Goal: Transaction & Acquisition: Obtain resource

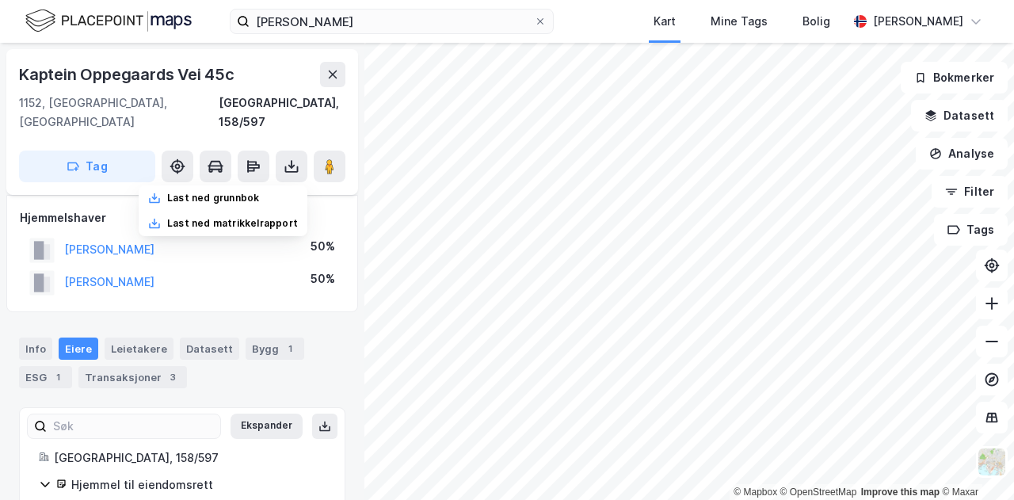
scroll to position [19, 0]
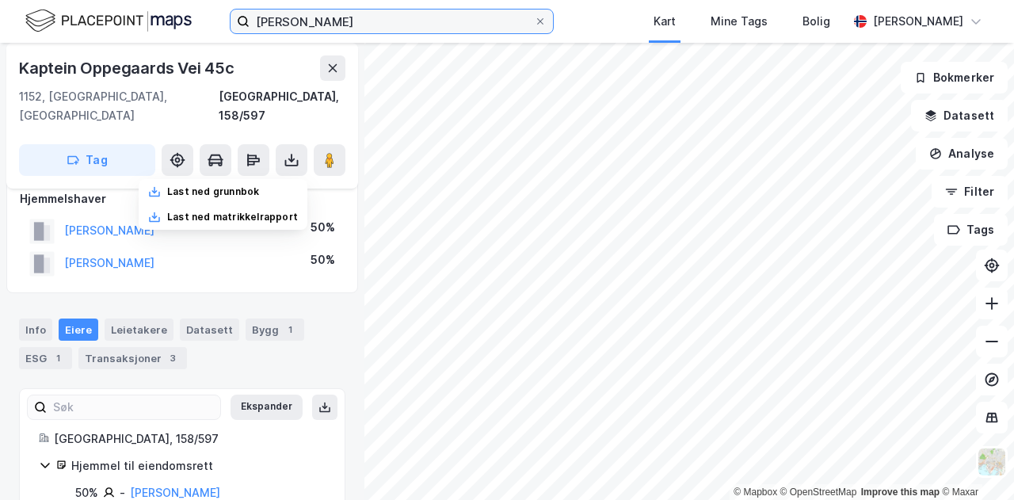
click at [473, 23] on input "[PERSON_NAME]" at bounding box center [392, 22] width 285 height 24
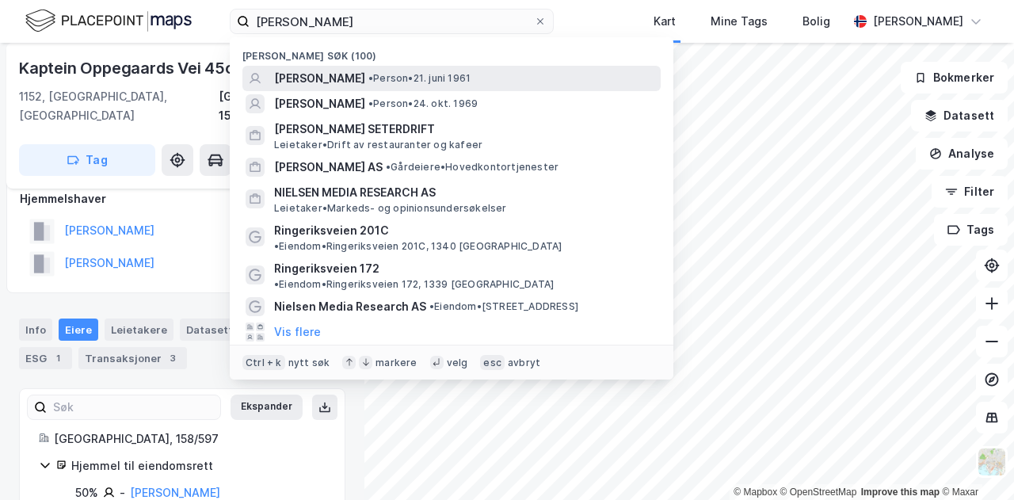
click at [365, 78] on span "[PERSON_NAME]" at bounding box center [319, 78] width 91 height 19
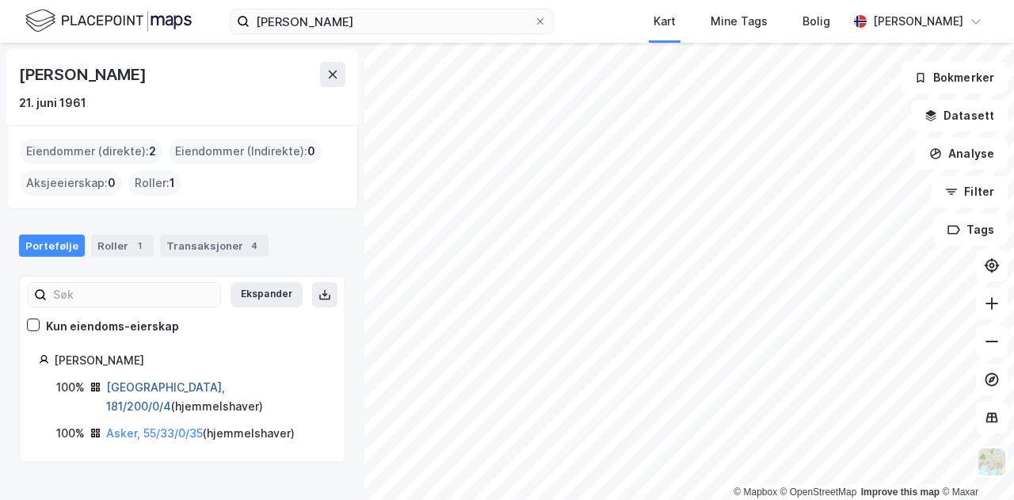
click at [151, 391] on link "[GEOGRAPHIC_DATA], 181/200/0/4" at bounding box center [165, 396] width 119 height 32
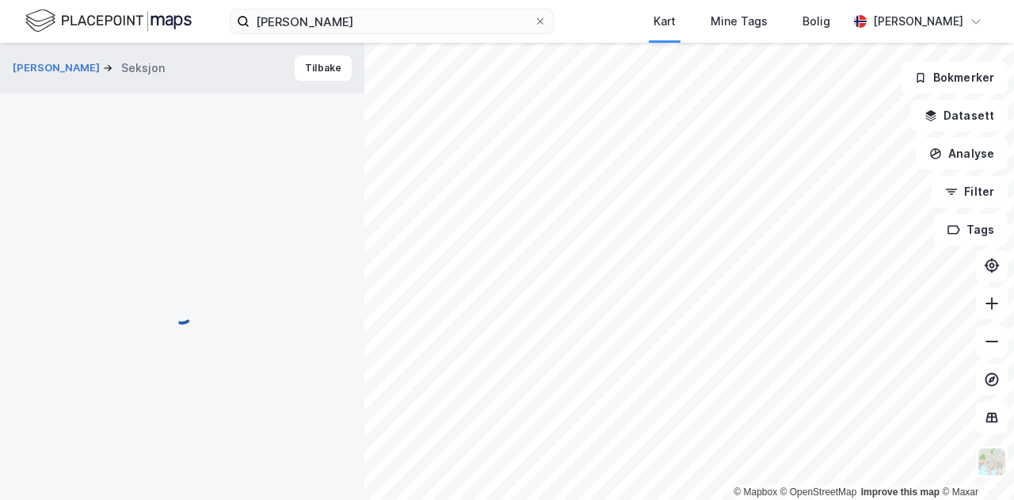
scroll to position [19, 0]
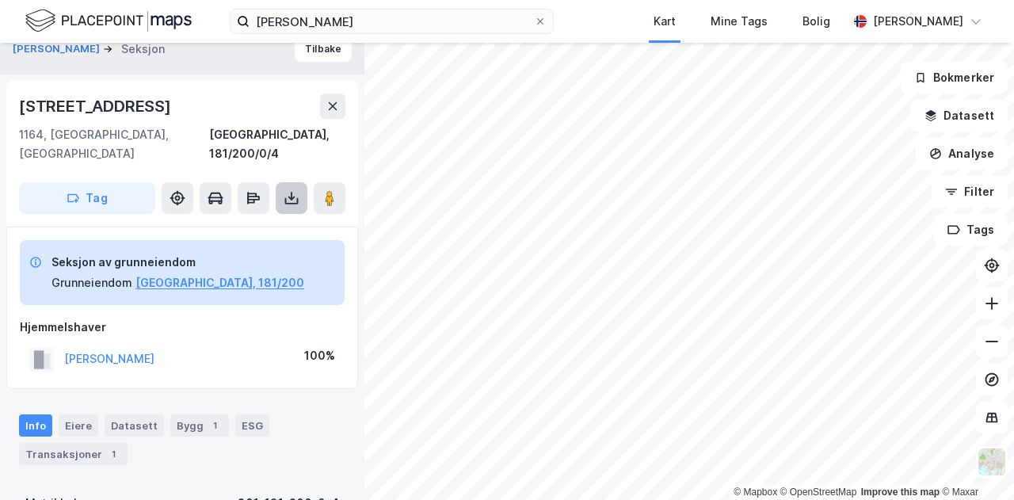
click at [293, 190] on icon at bounding box center [292, 198] width 16 height 16
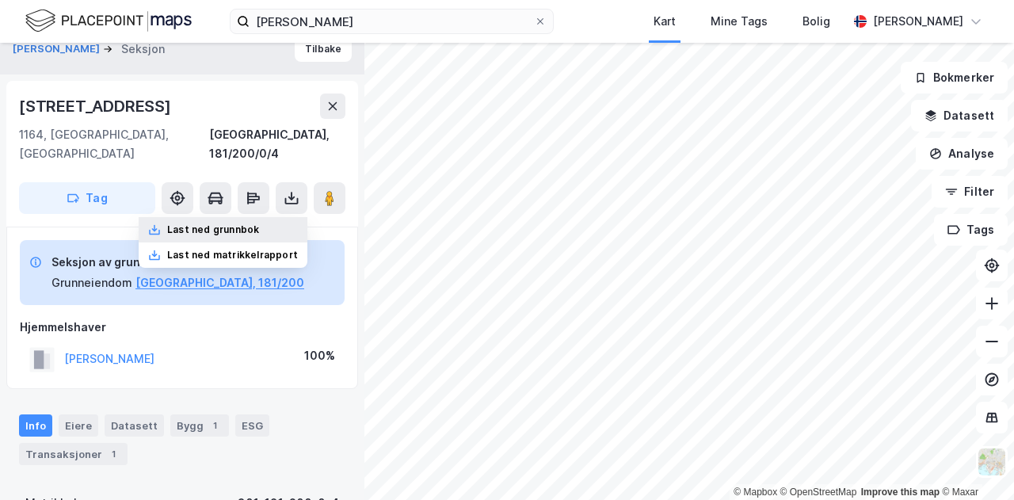
click at [226, 223] on div "Last ned grunnbok" at bounding box center [213, 229] width 92 height 13
